Goal: Information Seeking & Learning: Check status

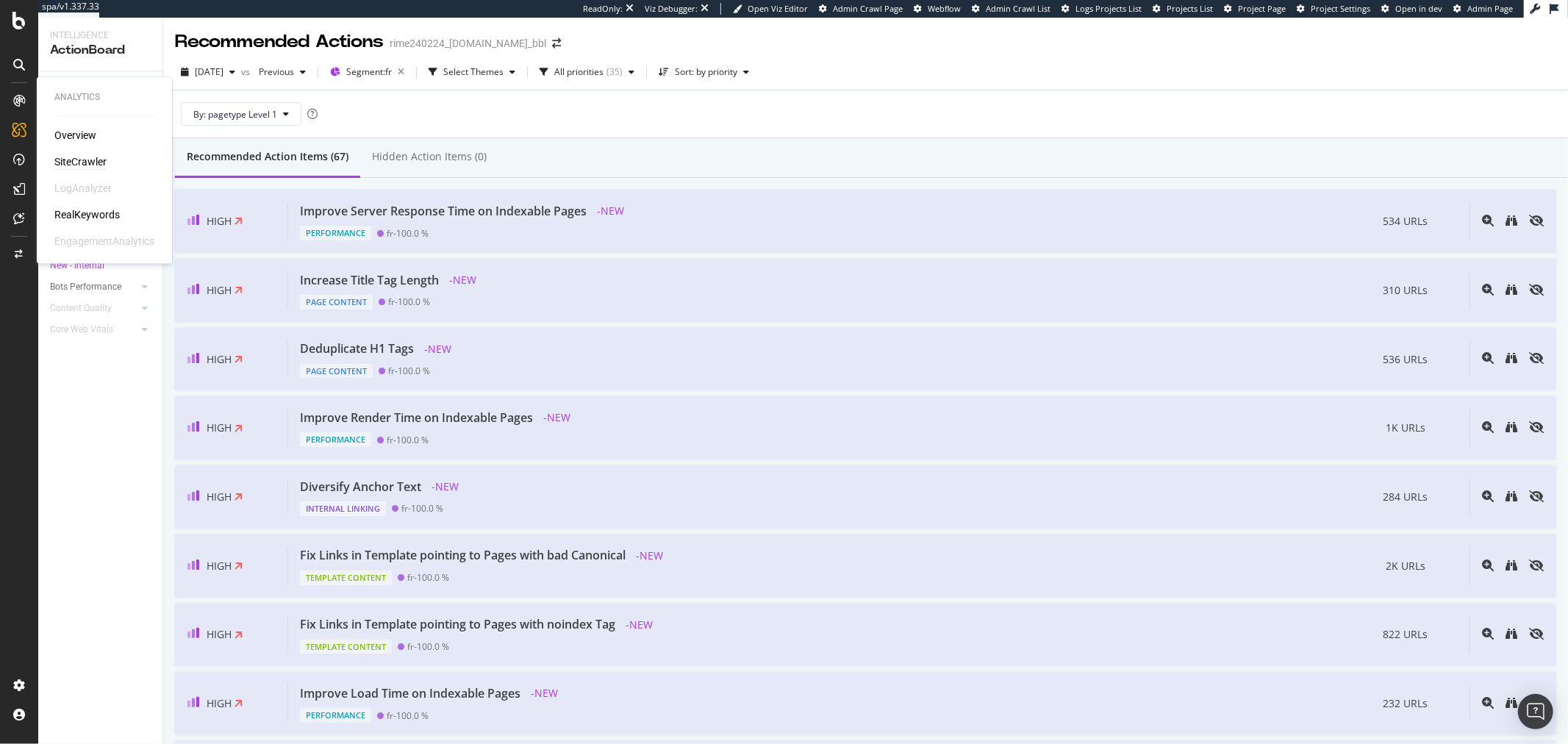
click at [84, 157] on div "SiteCrawler" at bounding box center [80, 162] width 53 height 15
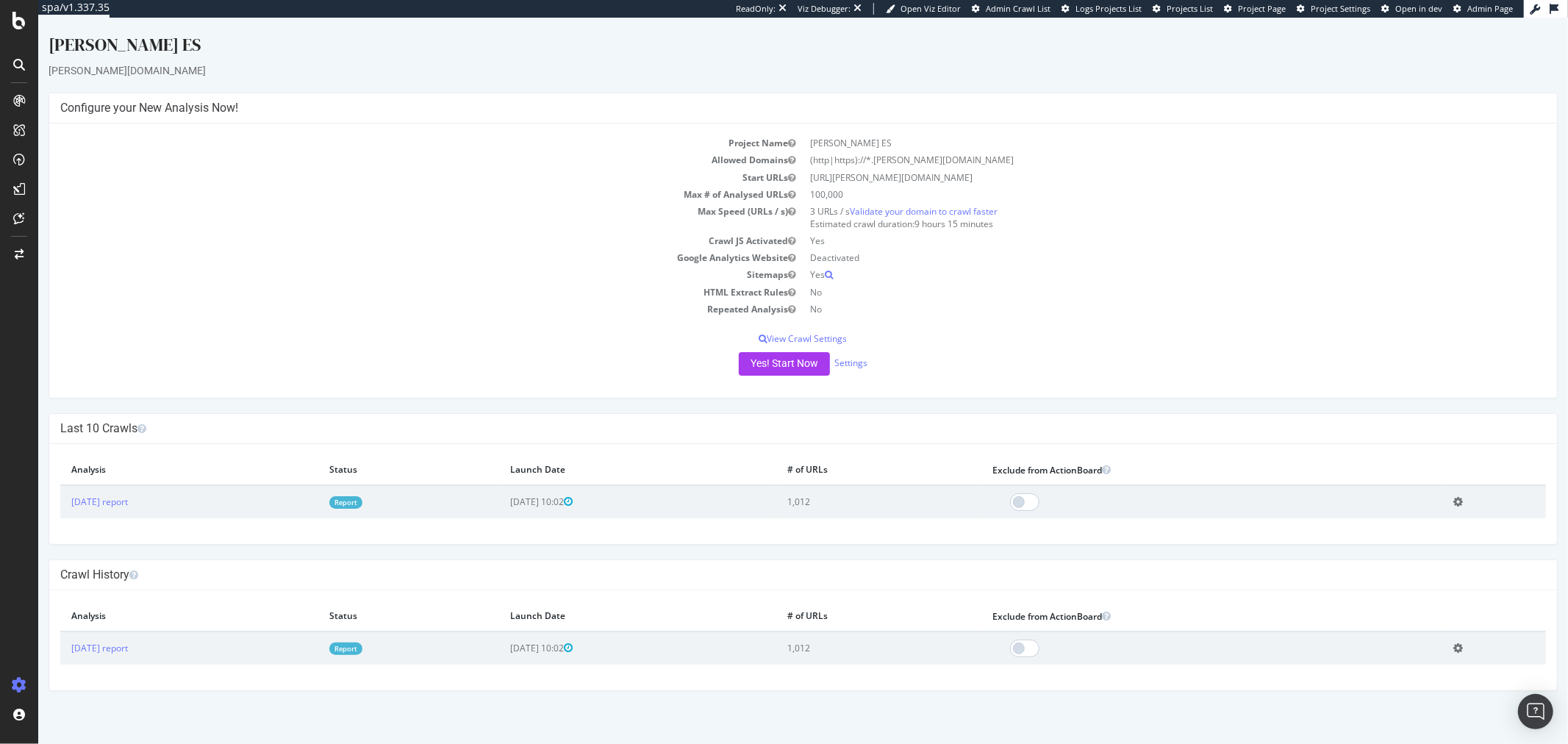
click at [362, 505] on link "Report" at bounding box center [345, 502] width 33 height 12
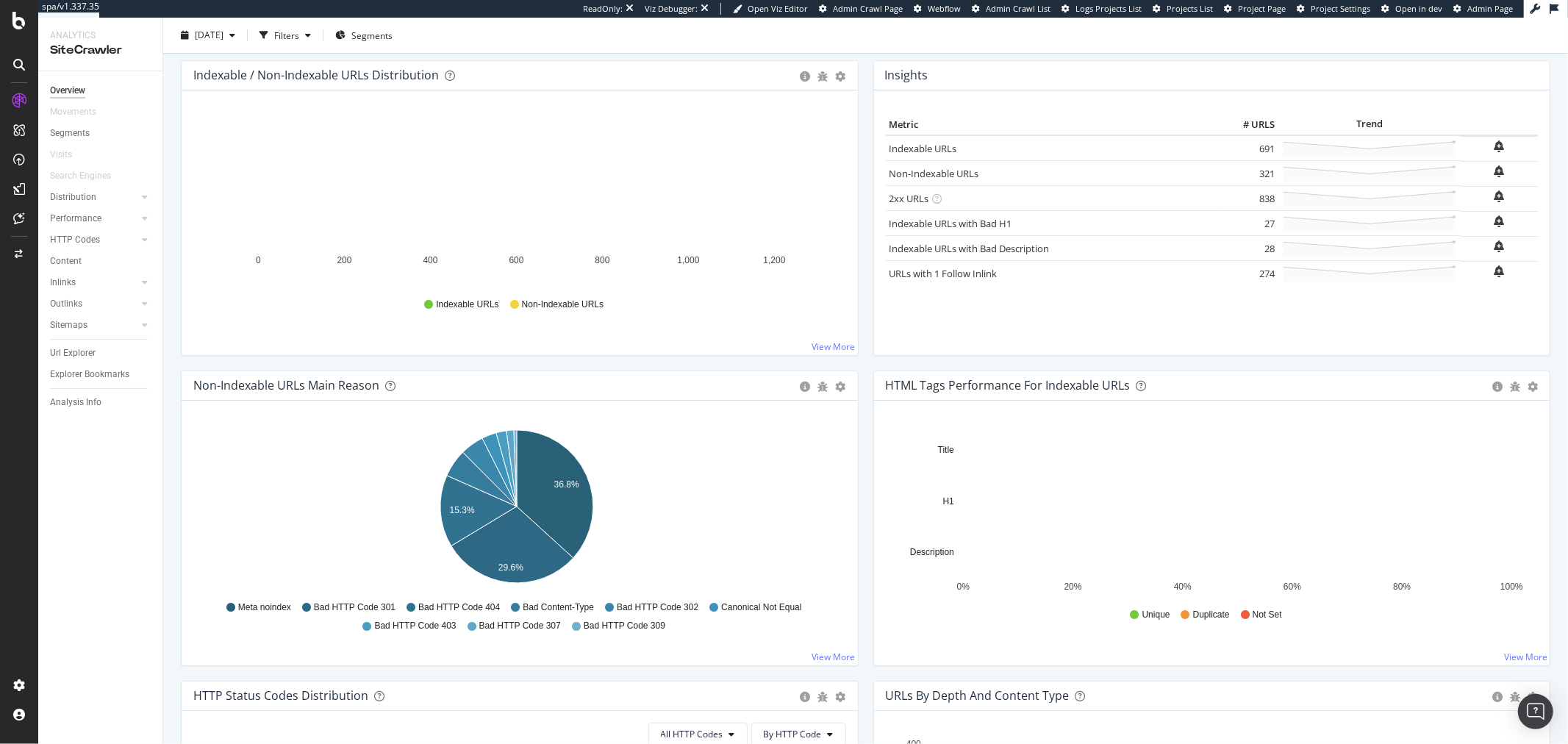
scroll to position [326, 0]
